Goal: Information Seeking & Learning: Learn about a topic

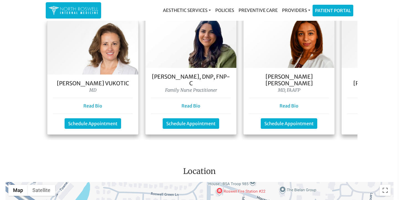
scroll to position [520, 0]
click at [91, 103] on link "Read Bio" at bounding box center [92, 106] width 19 height 6
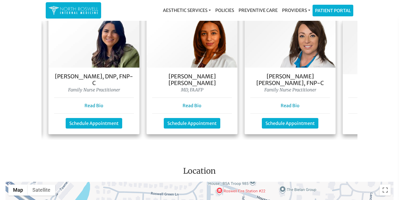
scroll to position [0, 97]
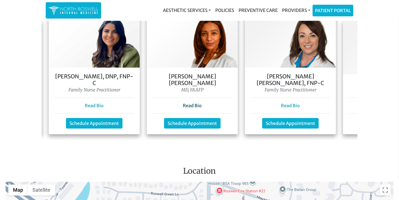
click at [196, 103] on link "Read Bio" at bounding box center [192, 106] width 19 height 6
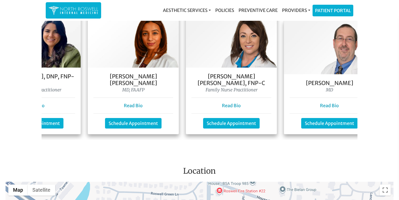
scroll to position [0, 183]
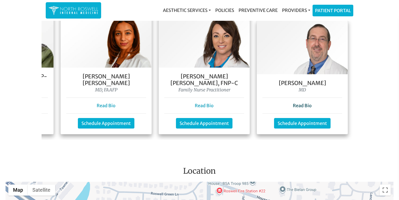
click at [304, 103] on link "Read Bio" at bounding box center [302, 106] width 19 height 6
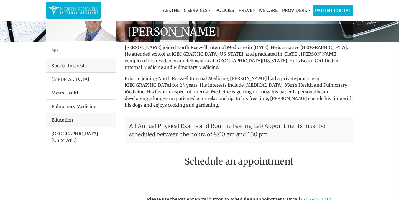
scroll to position [33, 0]
